Goal: Task Accomplishment & Management: Use online tool/utility

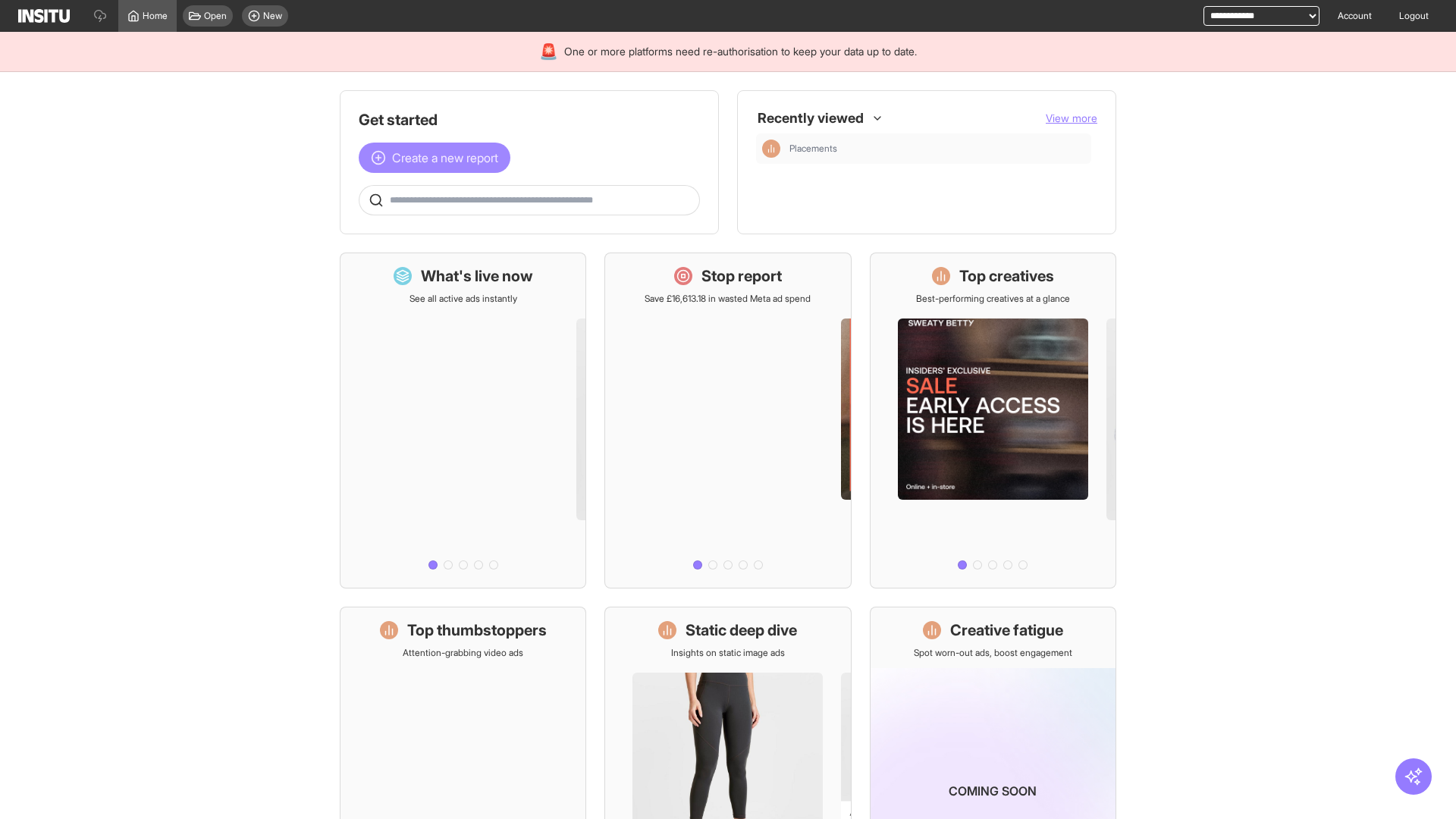
click at [439, 158] on span "Create a new report" at bounding box center [445, 158] width 106 height 18
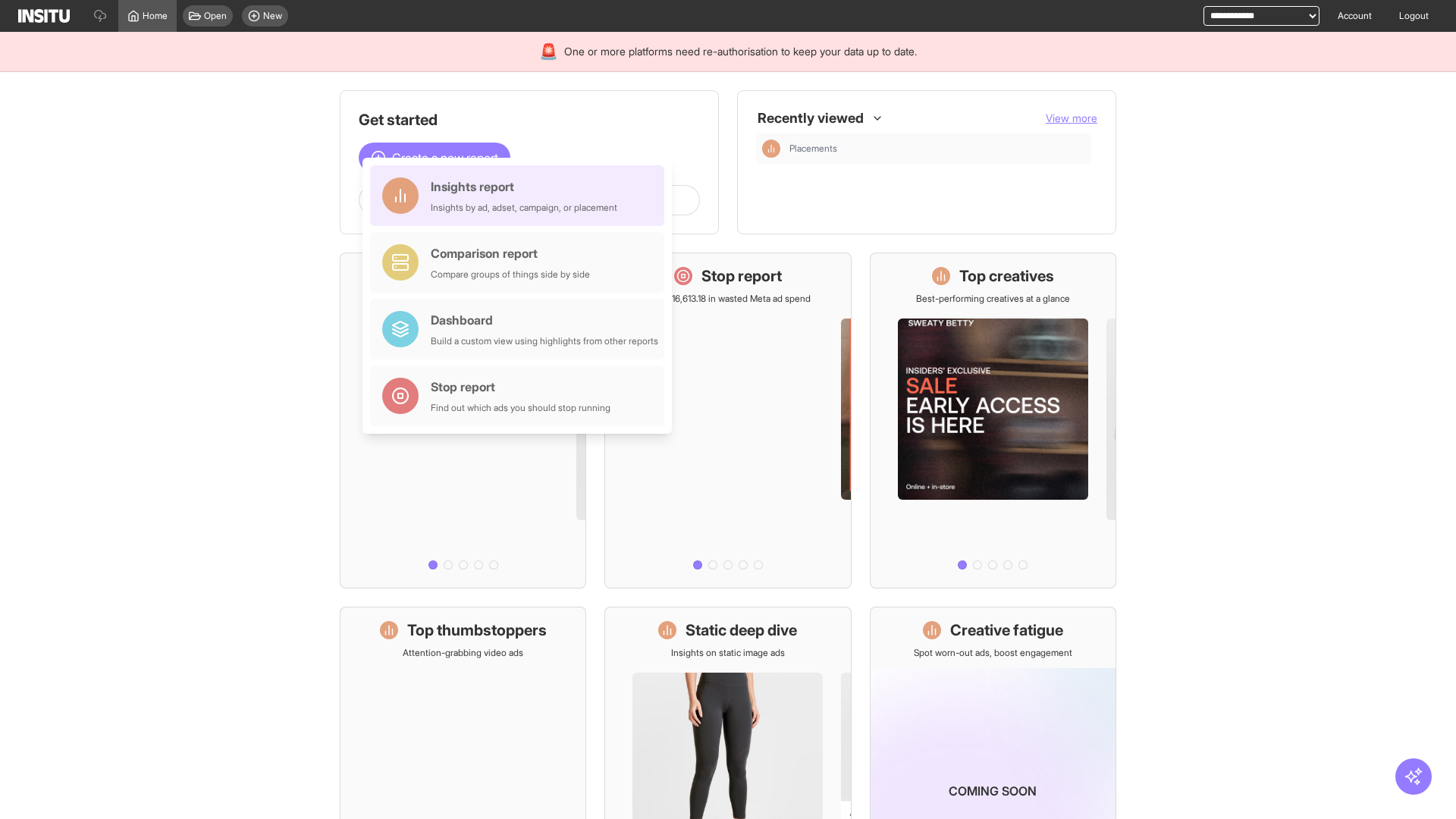
click at [521, 196] on div "Insights report Insights by ad, adset, campaign, or placement" at bounding box center [523, 195] width 187 height 36
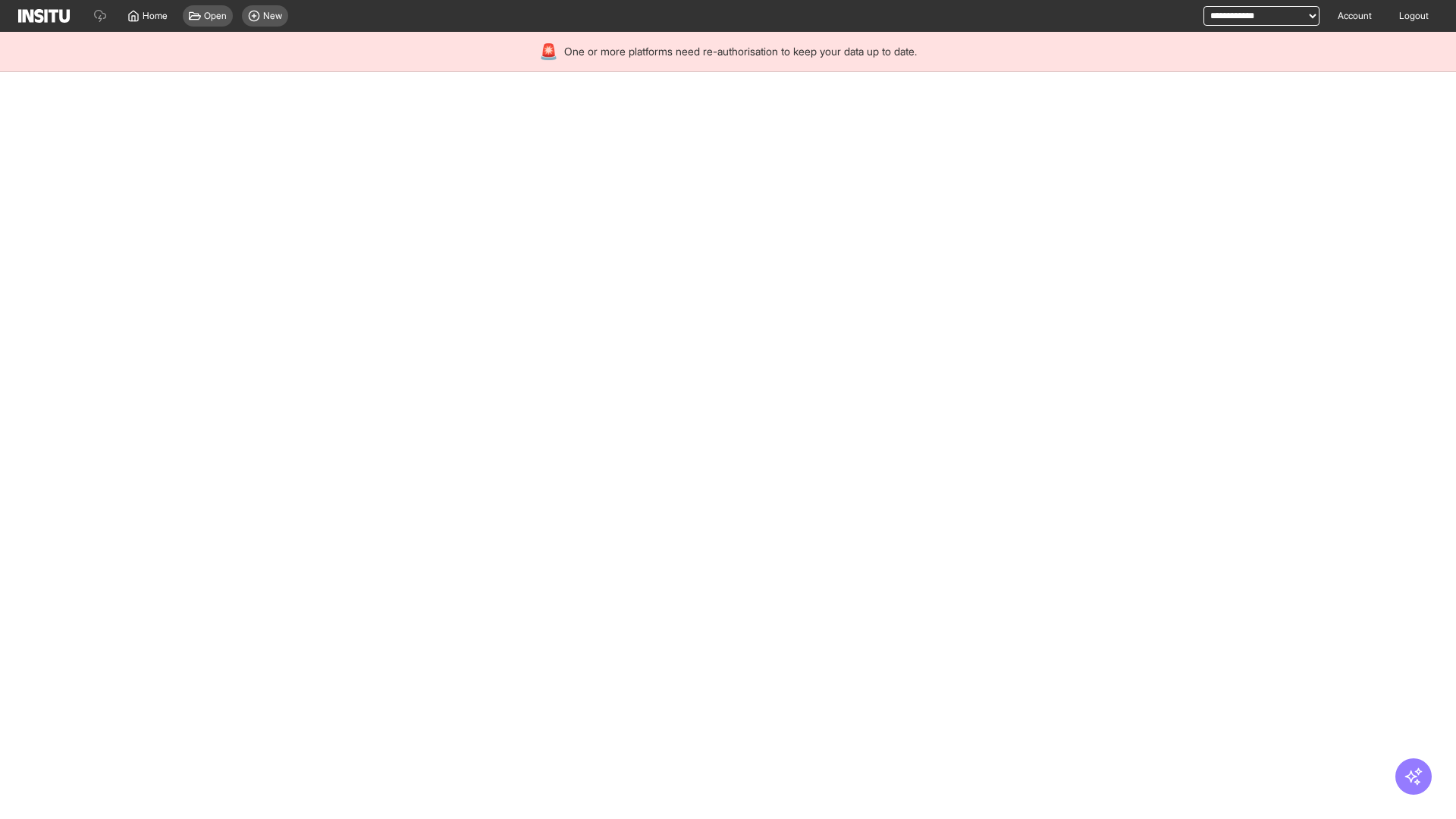
select select "**"
